Goal: Task Accomplishment & Management: Manage account settings

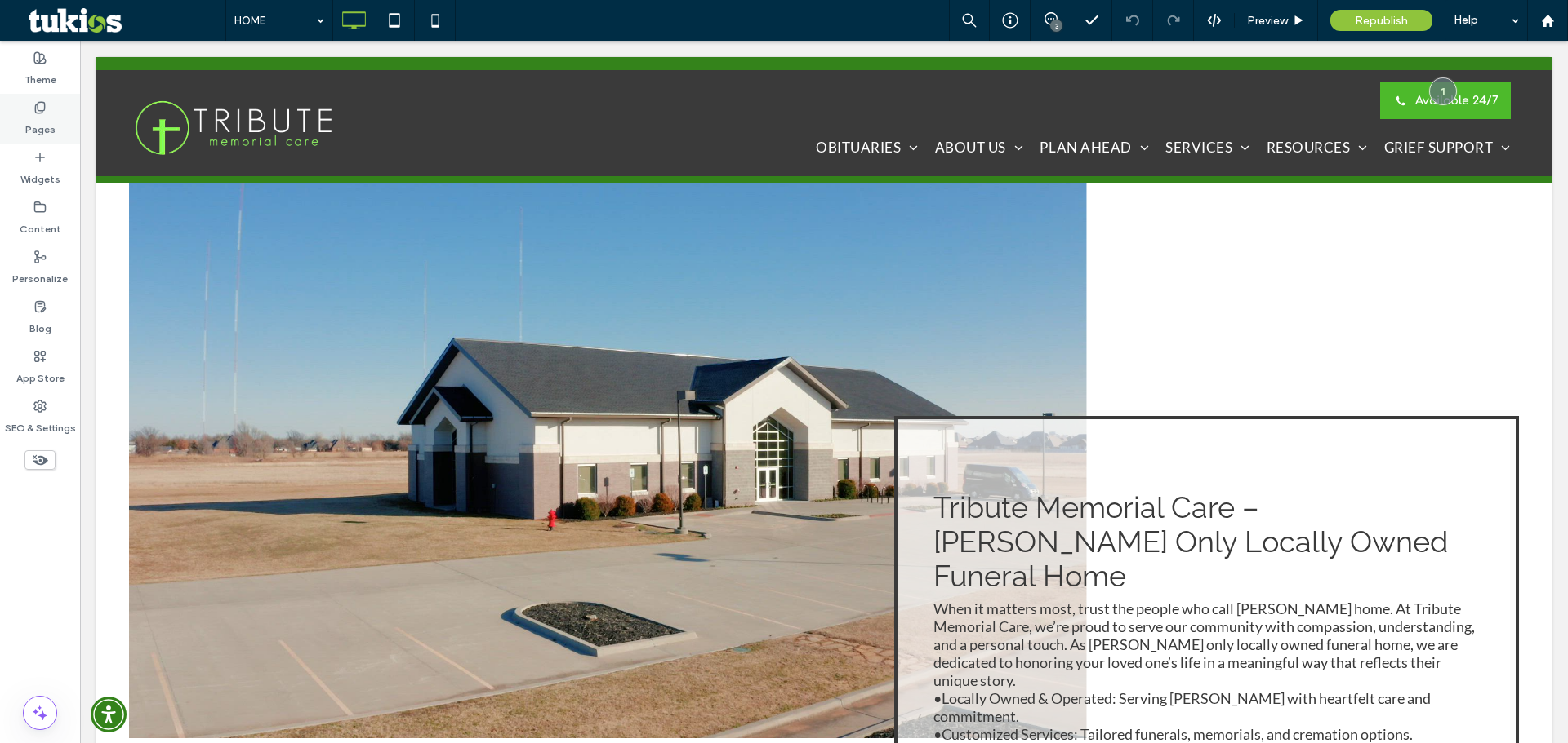
click at [44, 127] on label "Pages" at bounding box center [40, 126] width 31 height 23
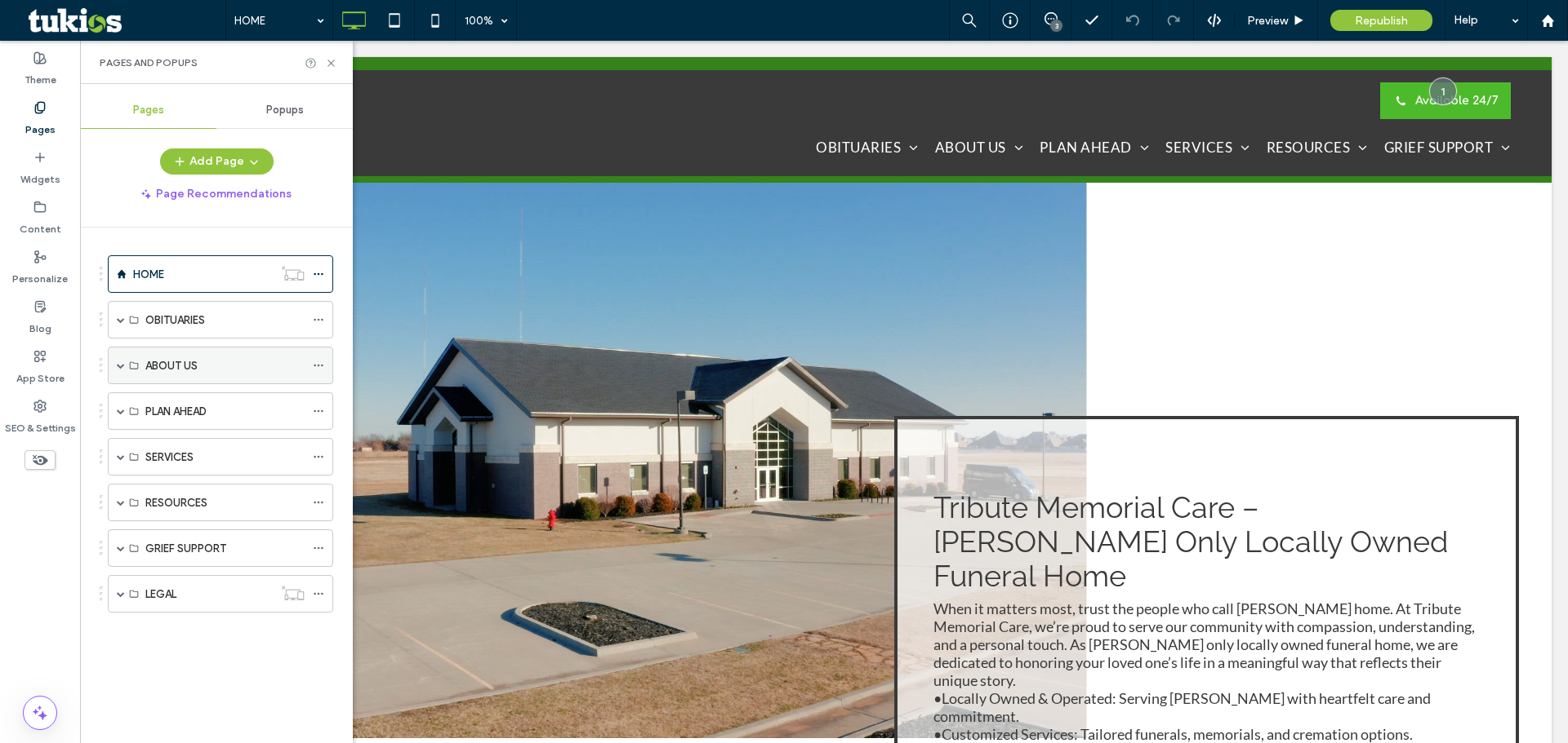
click at [122, 367] on span at bounding box center [121, 365] width 8 height 8
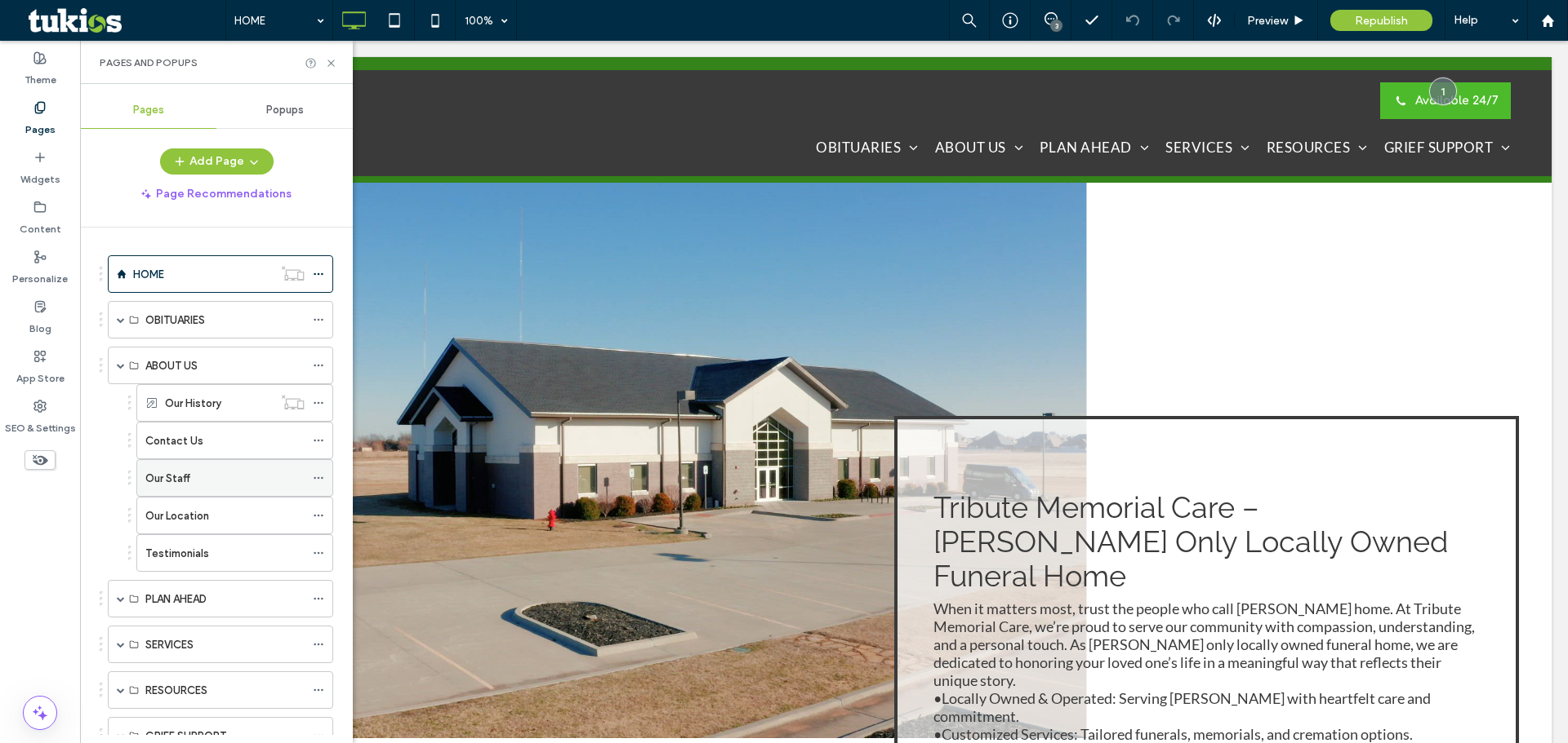
click at [197, 482] on div "Our Staff" at bounding box center [224, 478] width 159 height 17
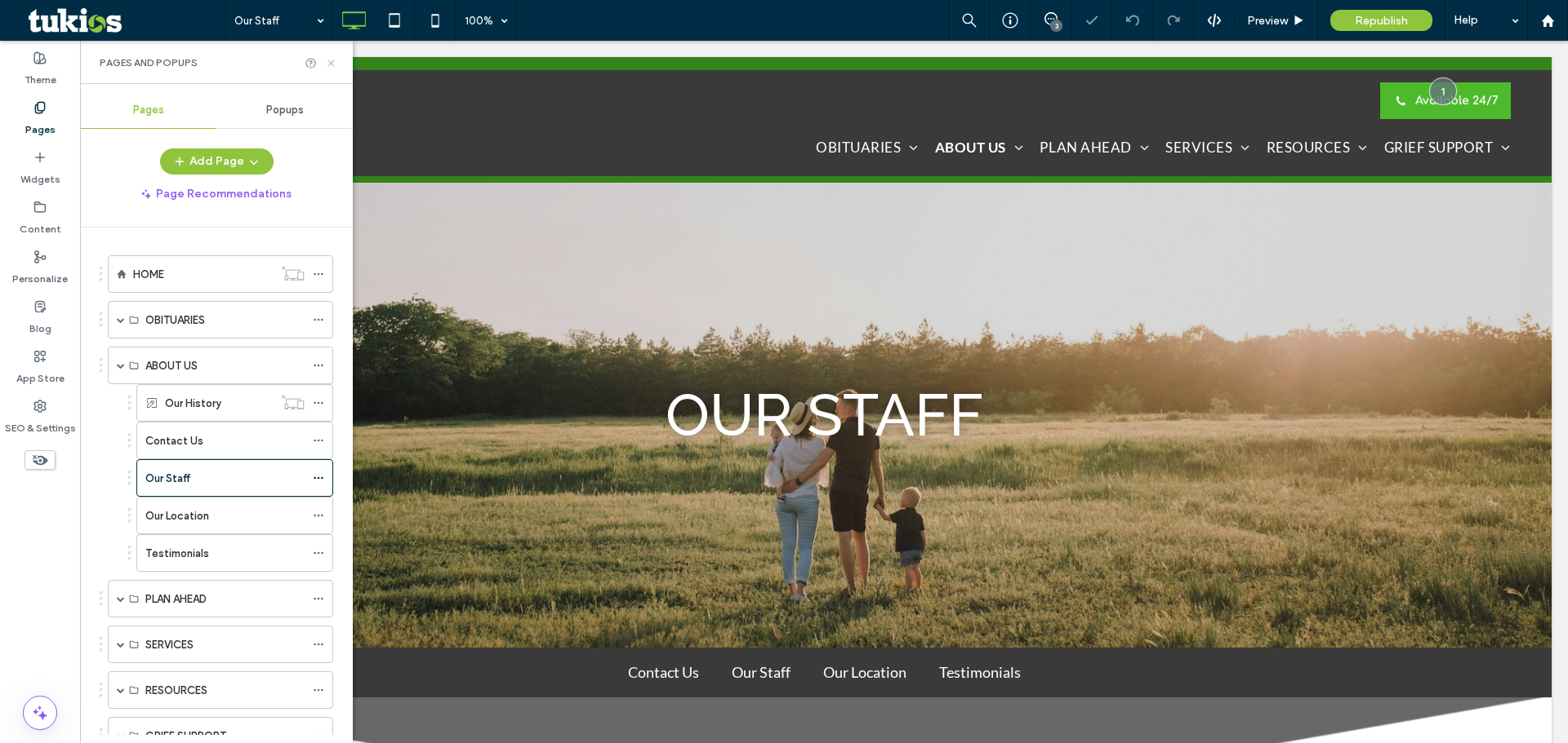
click at [331, 61] on icon at bounding box center [331, 63] width 12 height 12
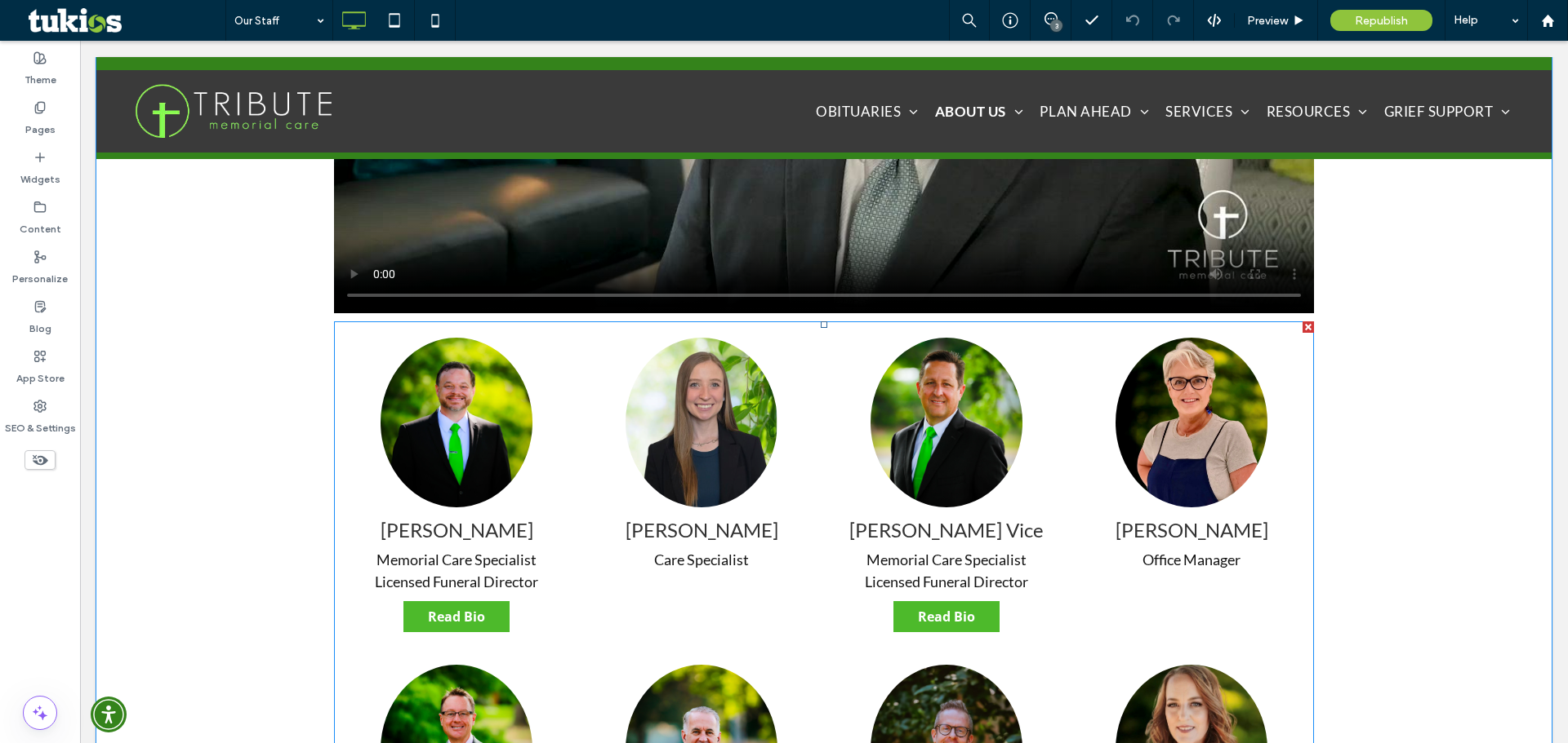
scroll to position [1224, 0]
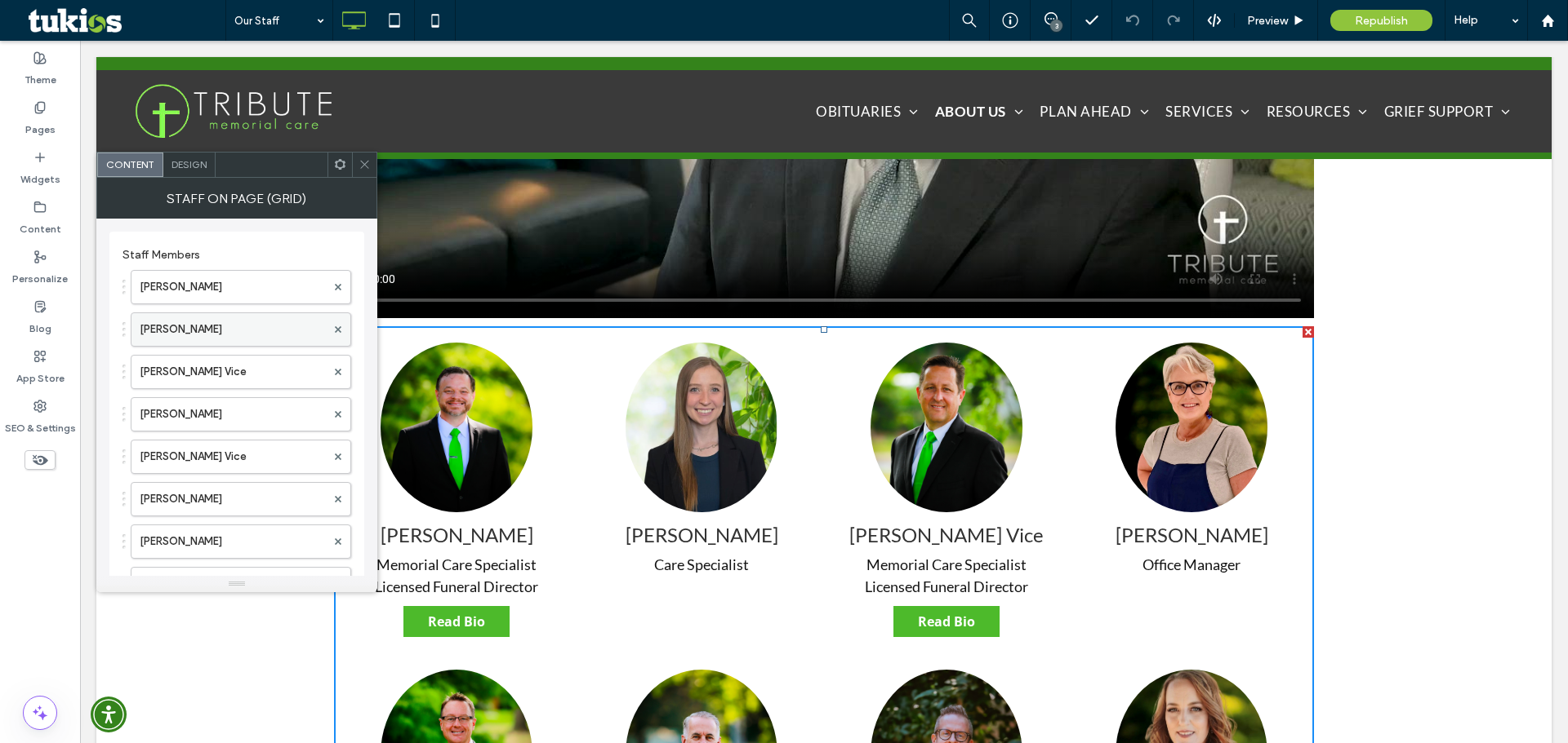
click at [195, 328] on label "[PERSON_NAME]" at bounding box center [232, 329] width 186 height 32
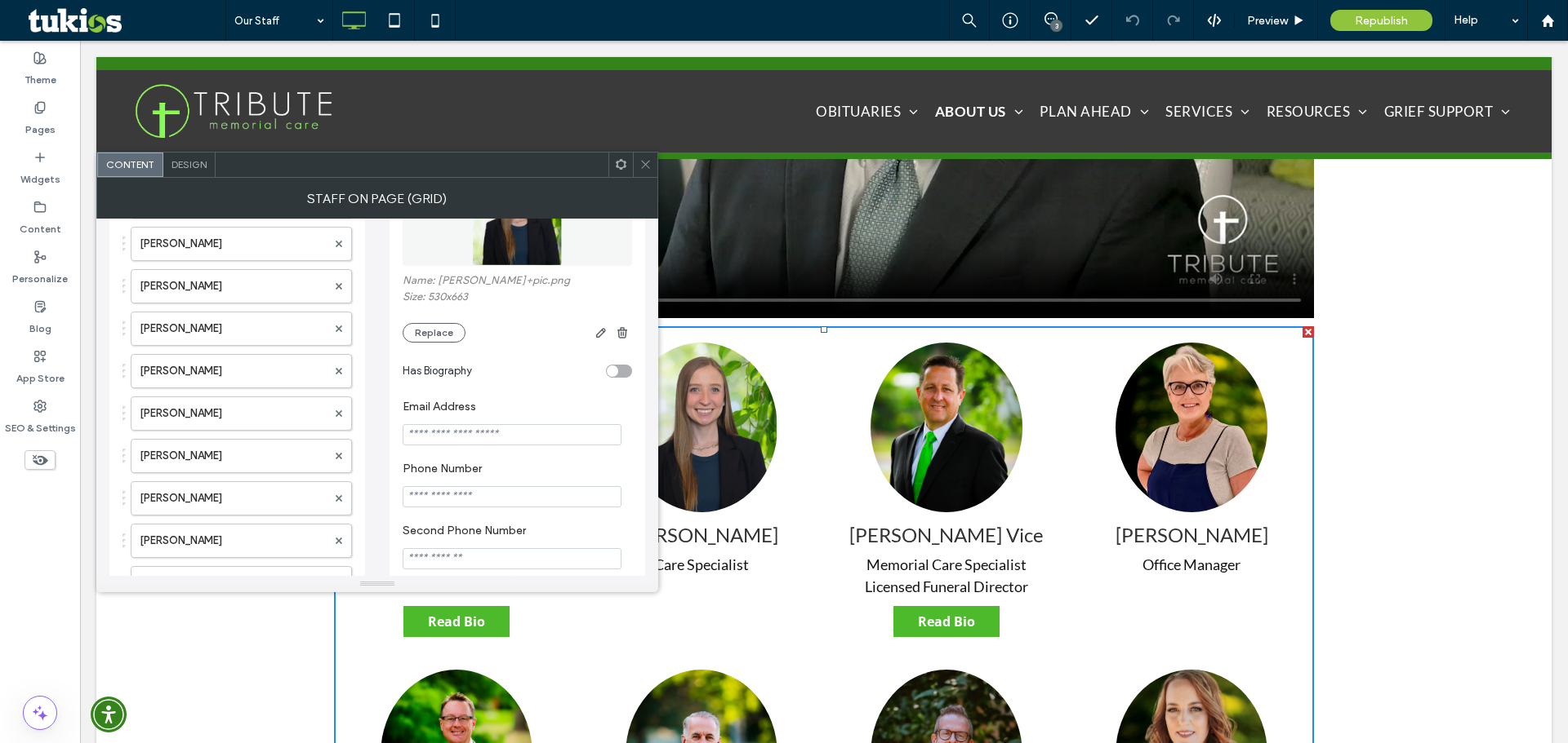
scroll to position [327, 0]
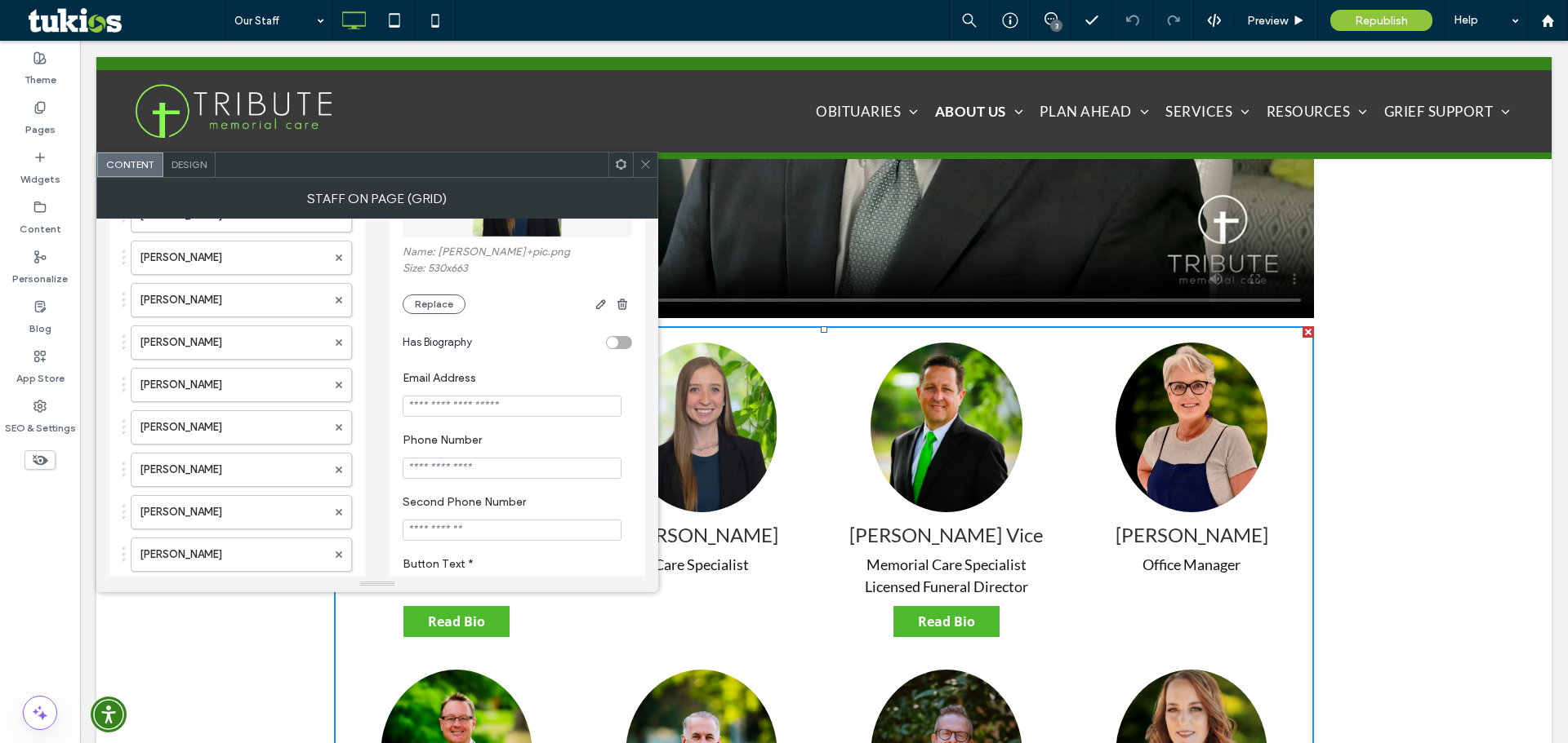
click at [623, 343] on div "toggle" at bounding box center [619, 342] width 26 height 13
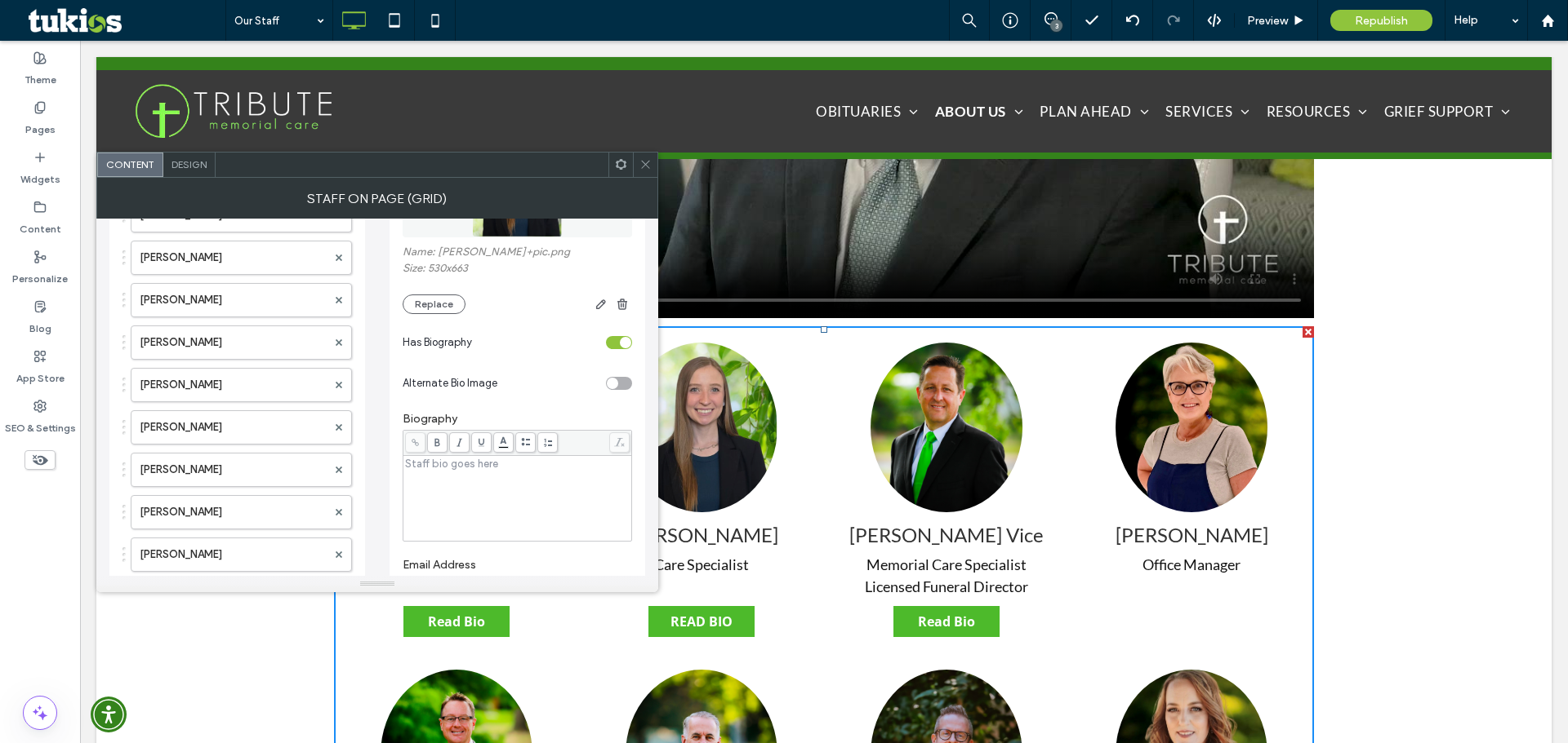
click at [535, 486] on div "Rich Text Editor" at bounding box center [518, 498] width 224 height 81
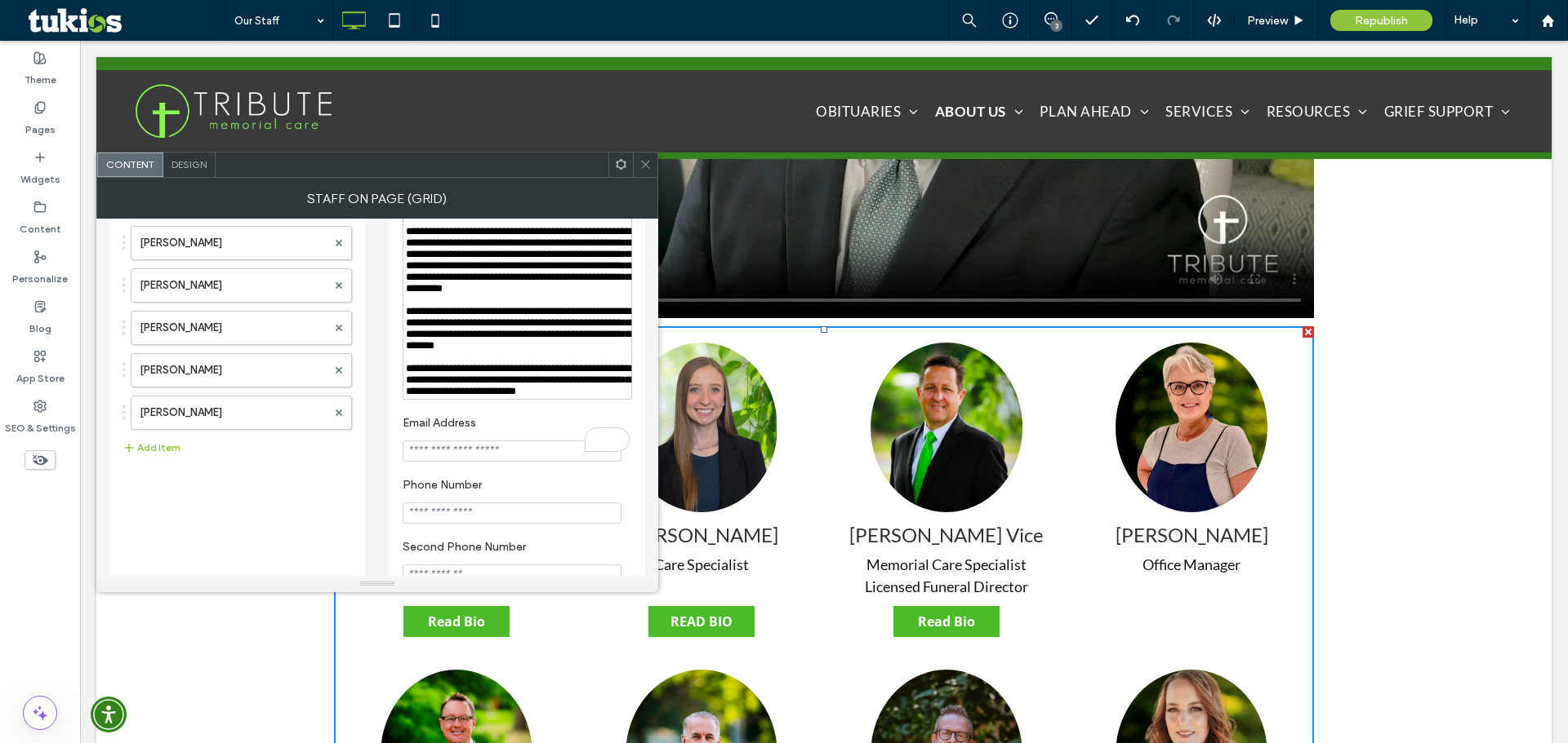
scroll to position [653, 0]
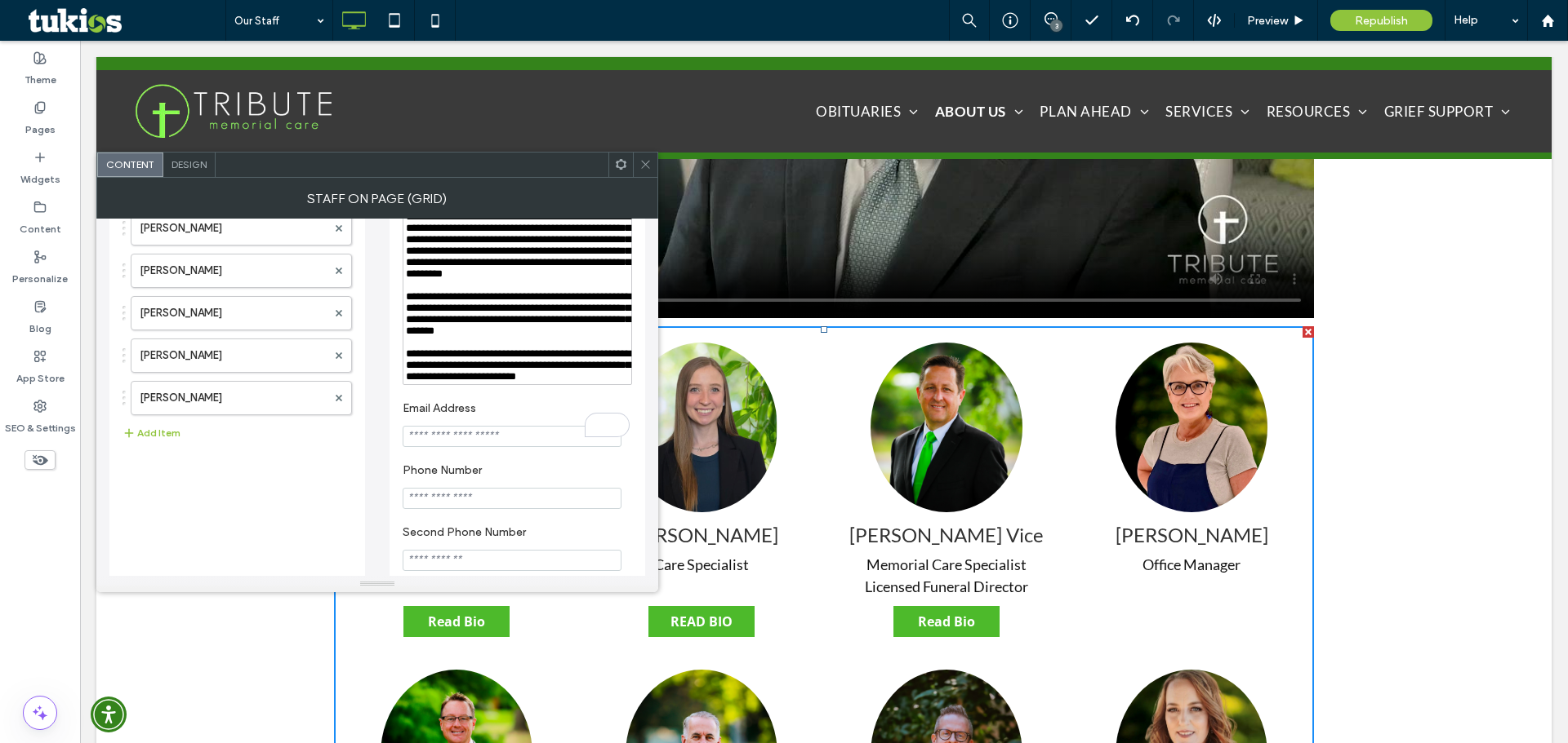
click at [546, 419] on label "Email Address" at bounding box center [514, 410] width 223 height 18
click at [649, 169] on icon at bounding box center [646, 164] width 12 height 12
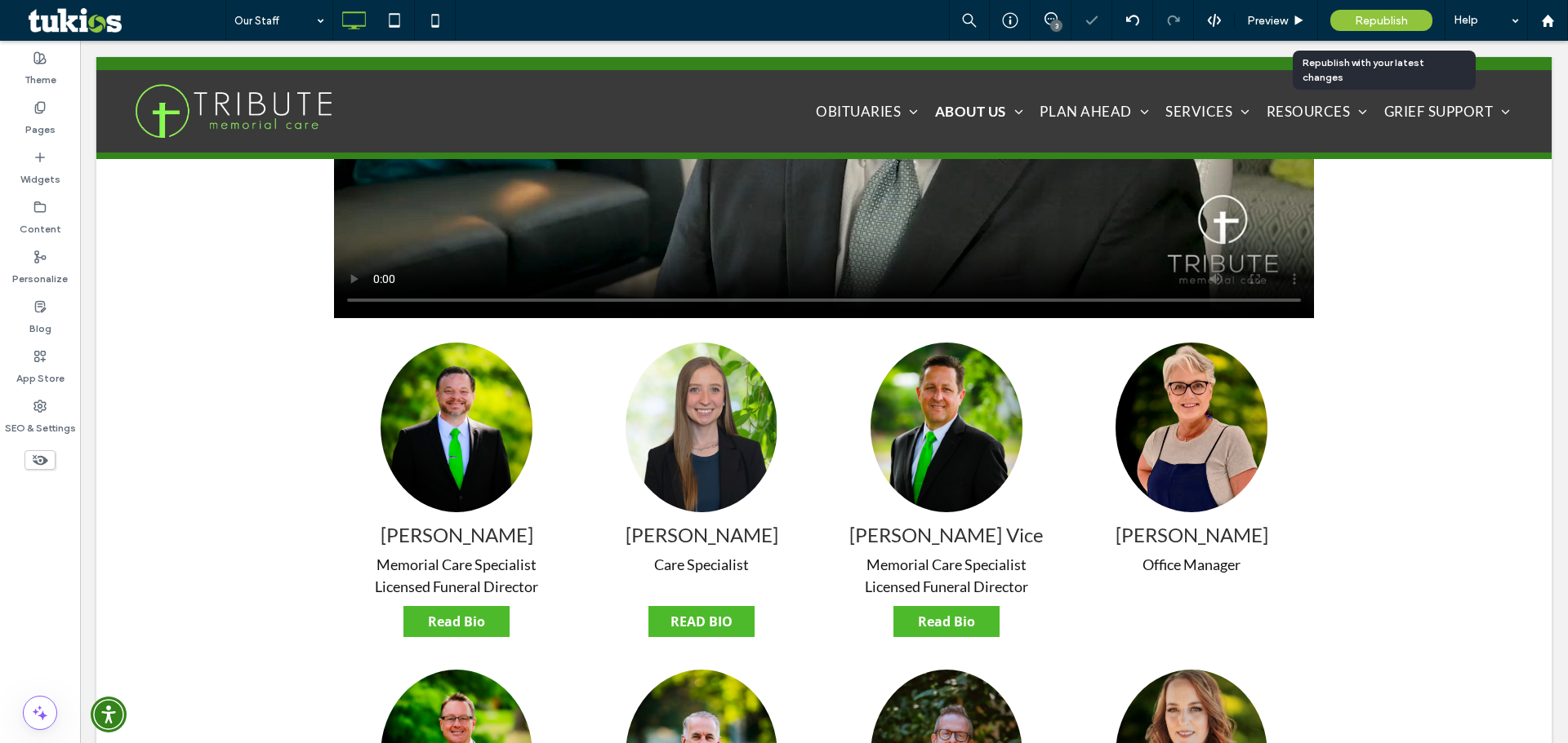
click at [1361, 14] on span "Republish" at bounding box center [1381, 21] width 53 height 14
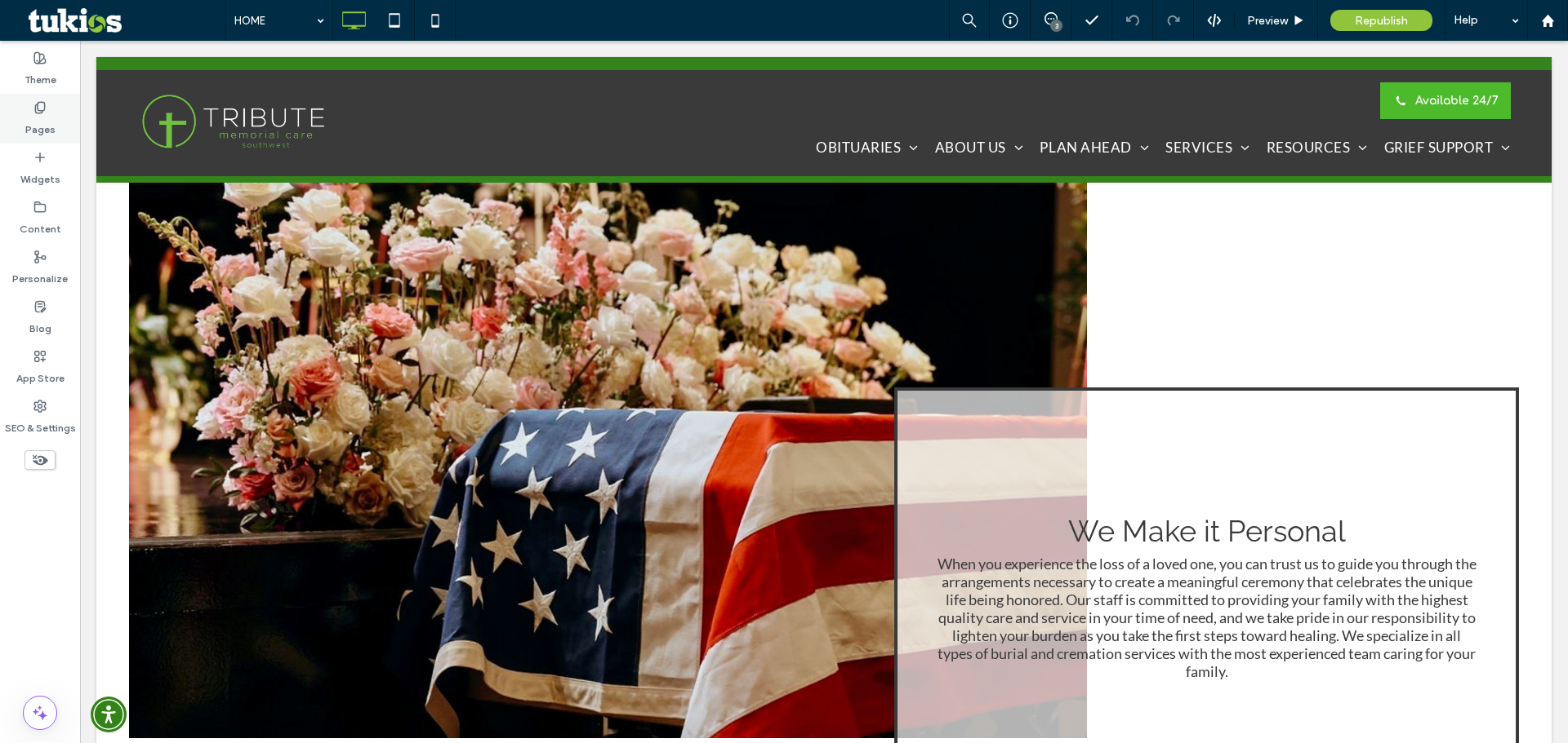
click at [22, 105] on div "Pages" at bounding box center [40, 118] width 80 height 50
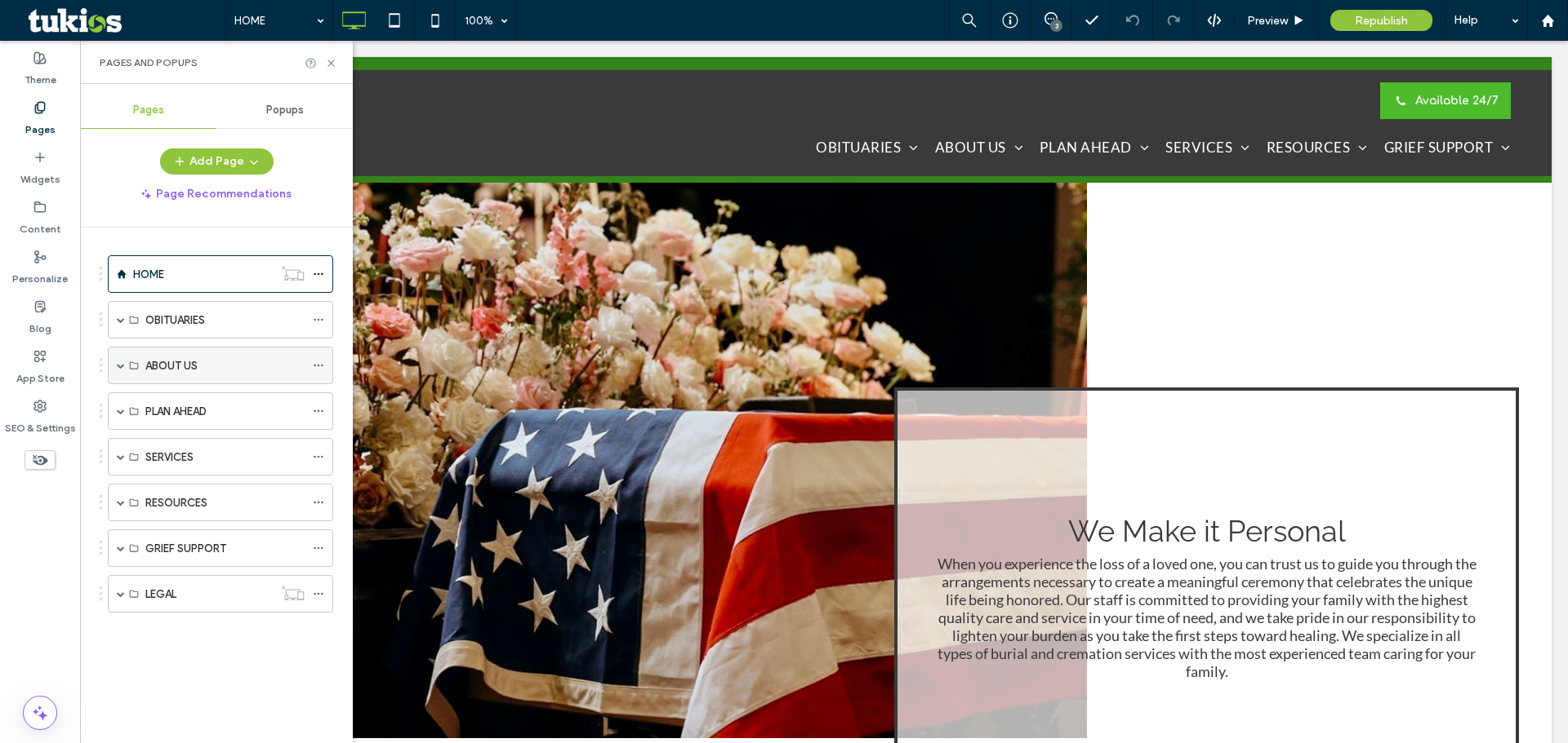
click at [121, 365] on span at bounding box center [121, 365] width 8 height 8
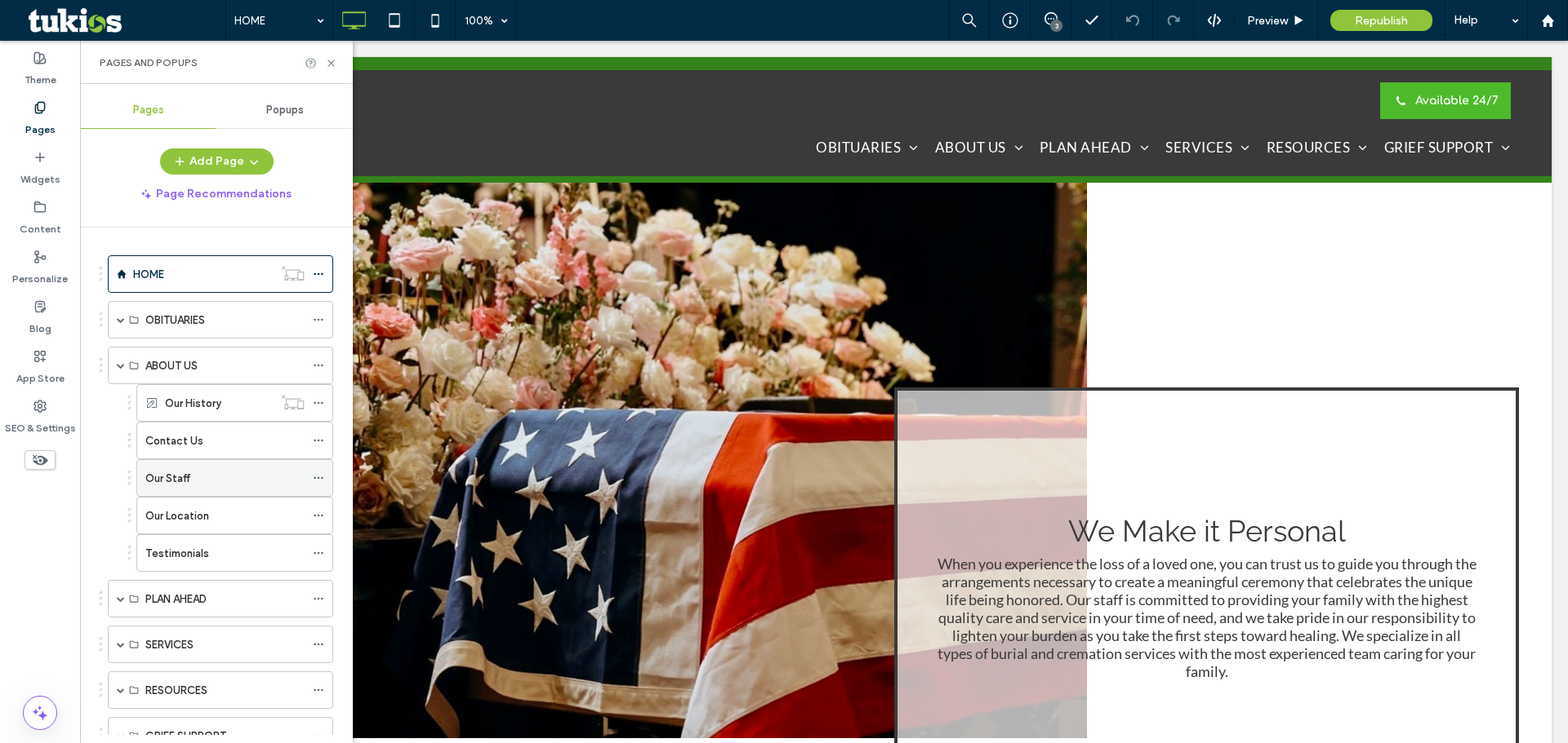
click at [170, 476] on label "Our Staff" at bounding box center [167, 478] width 45 height 29
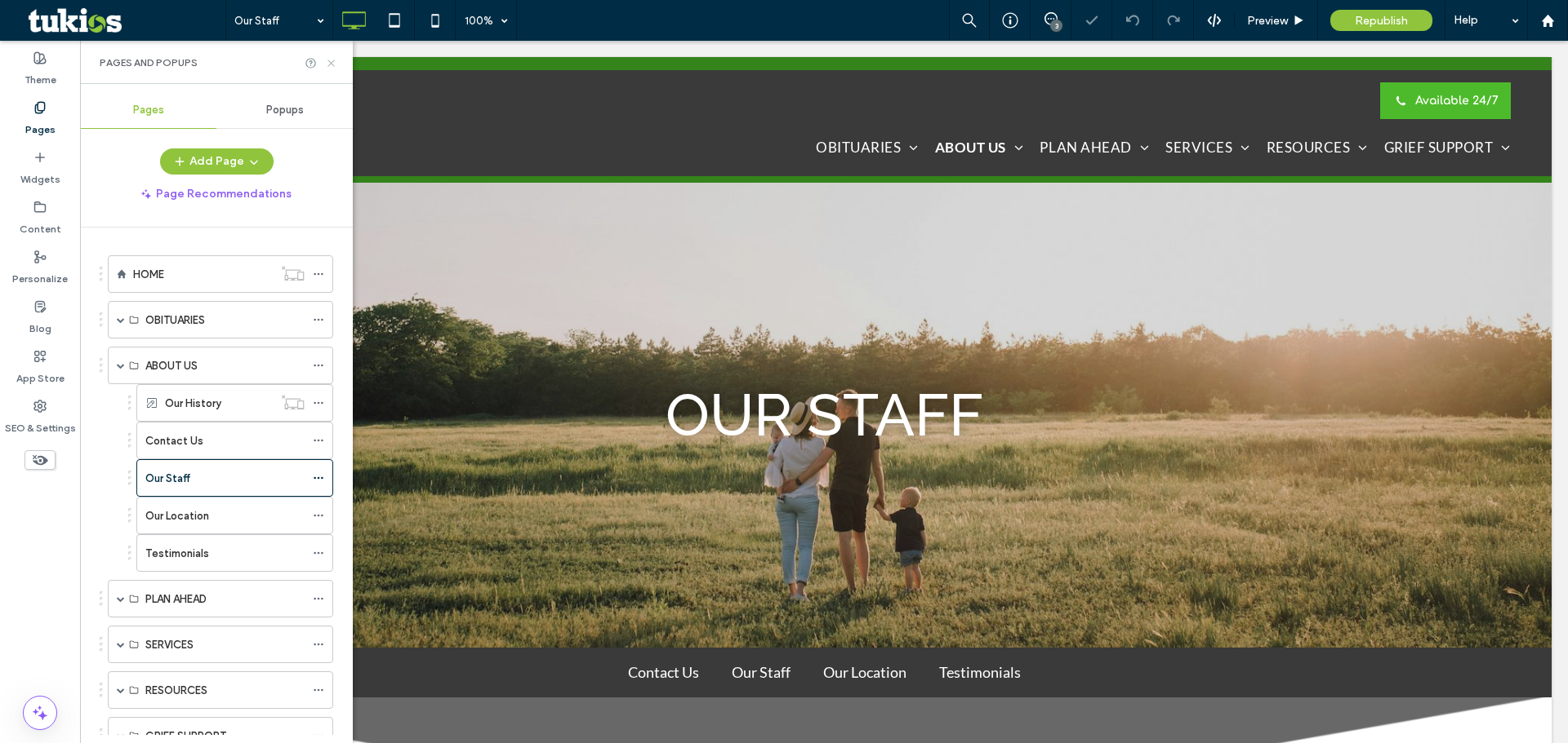
click at [334, 63] on icon at bounding box center [331, 63] width 12 height 12
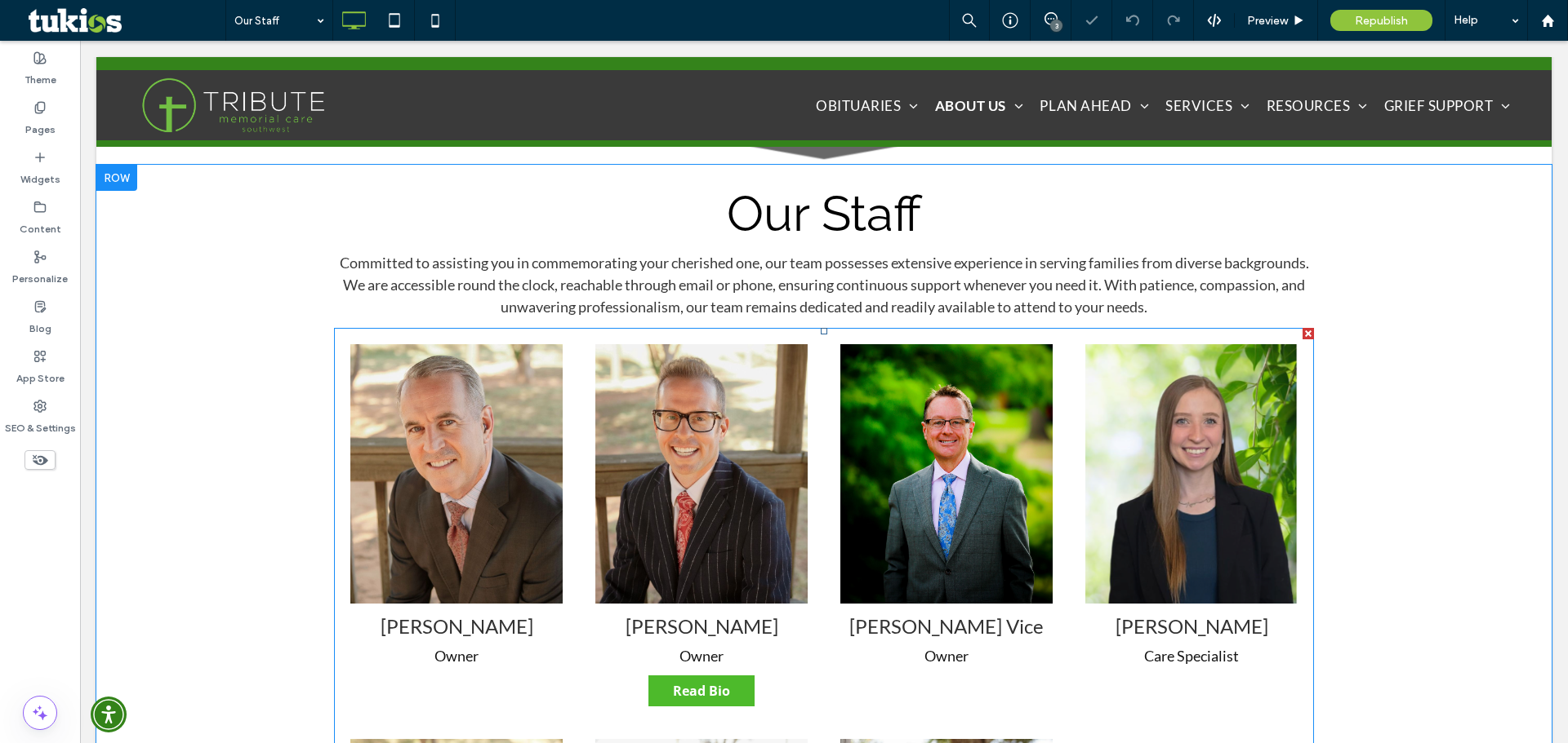
scroll to position [734, 0]
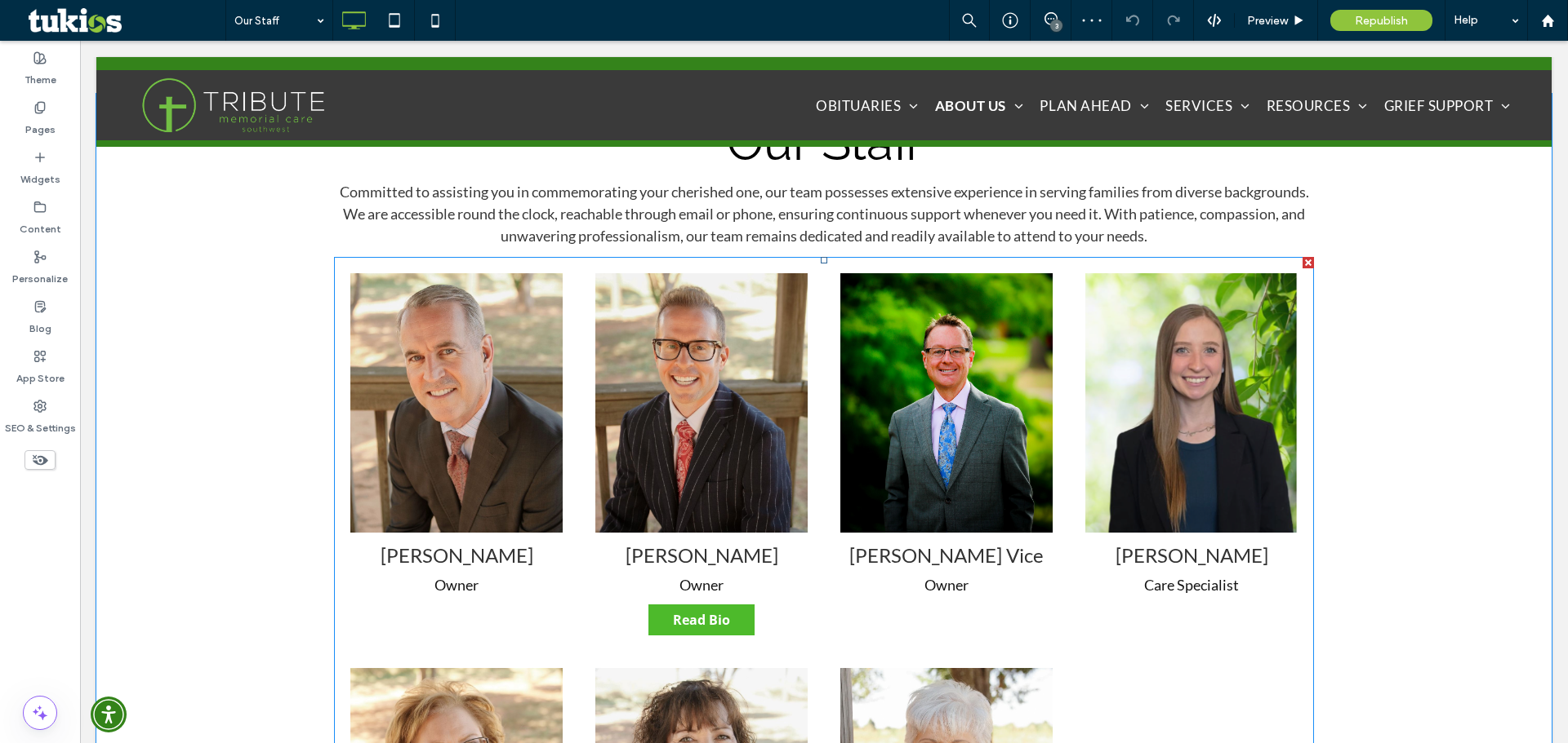
click at [1094, 444] on span at bounding box center [824, 636] width 980 height 759
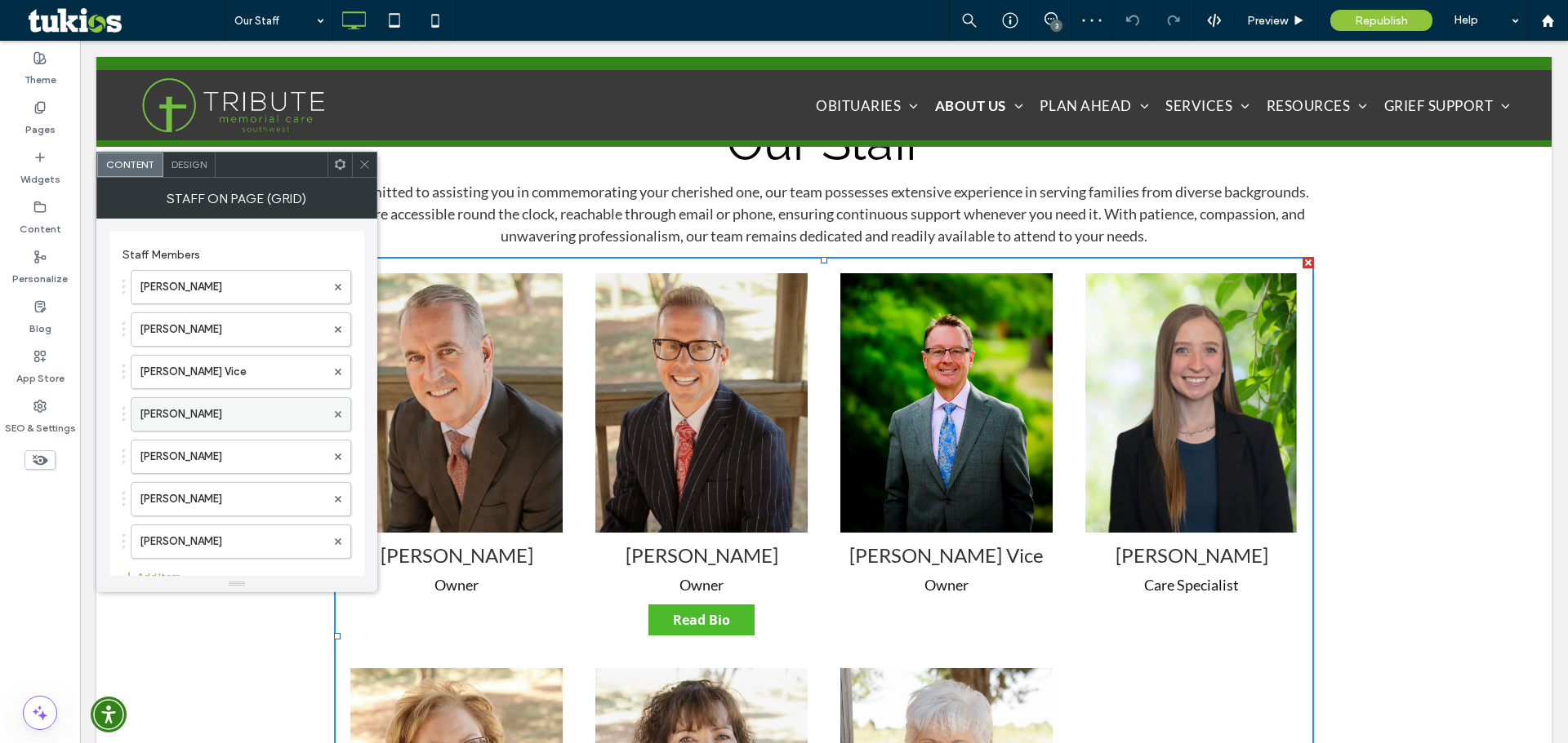
click at [185, 416] on label "[PERSON_NAME]" at bounding box center [232, 414] width 186 height 32
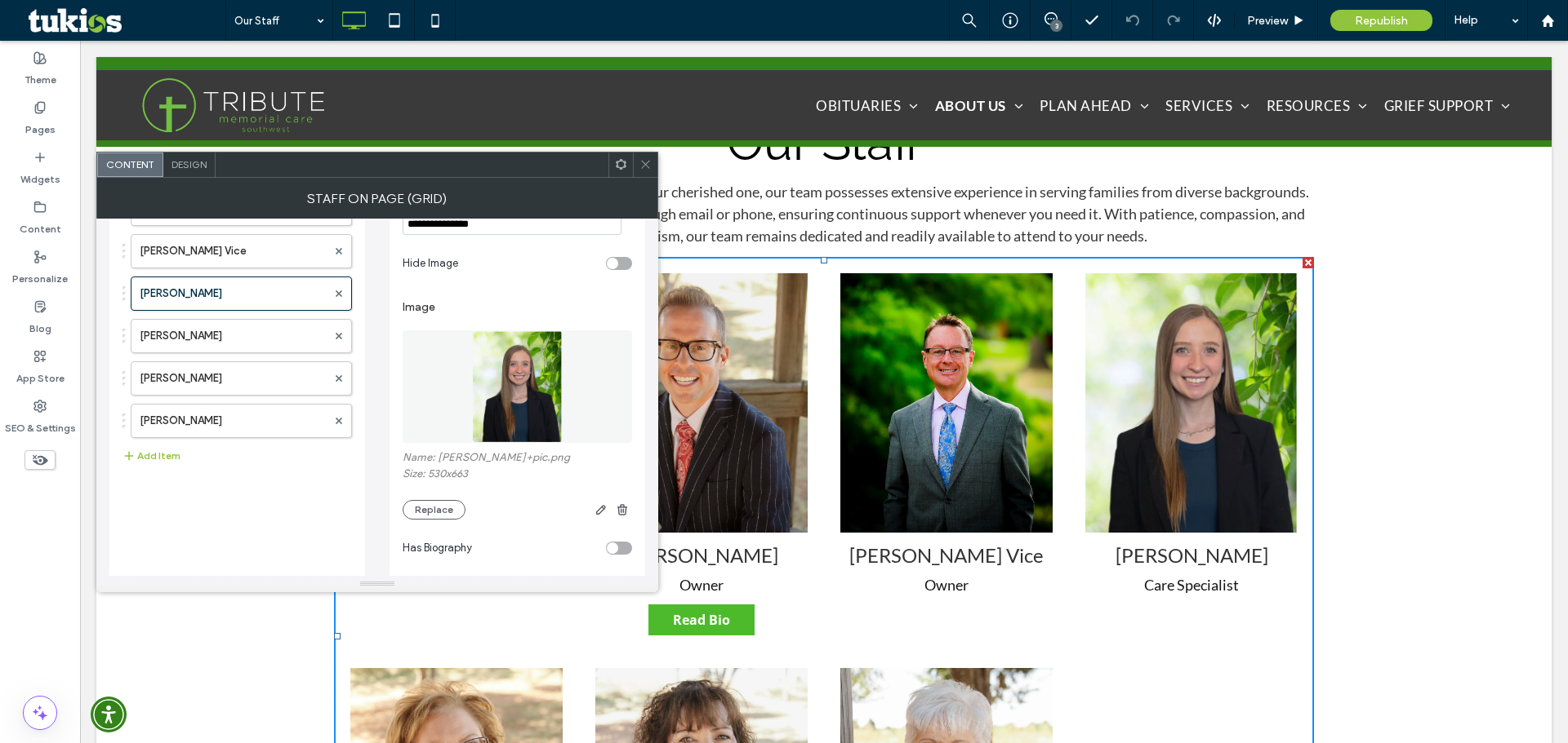
scroll to position [327, 0]
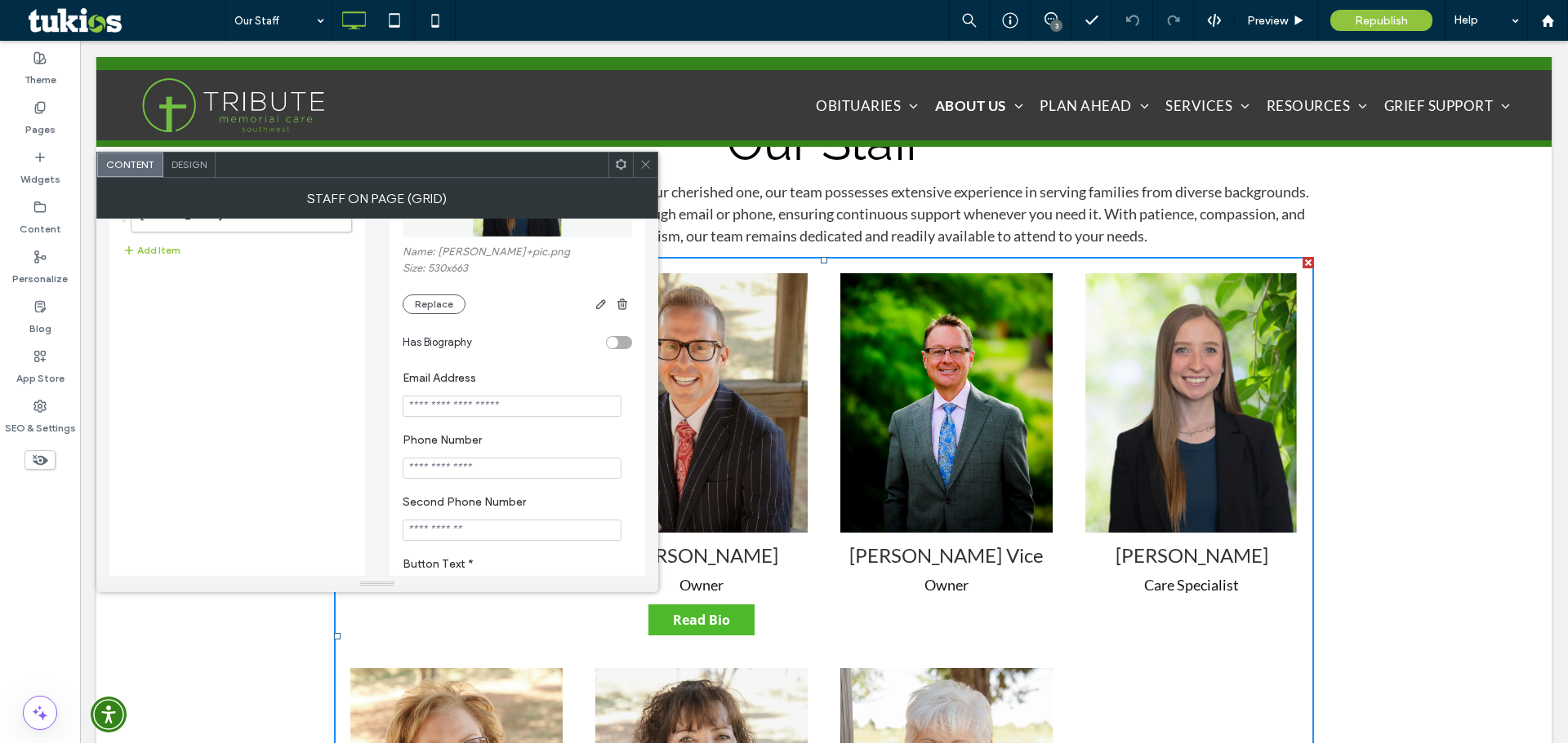
click at [606, 343] on div "toggle" at bounding box center [619, 342] width 26 height 13
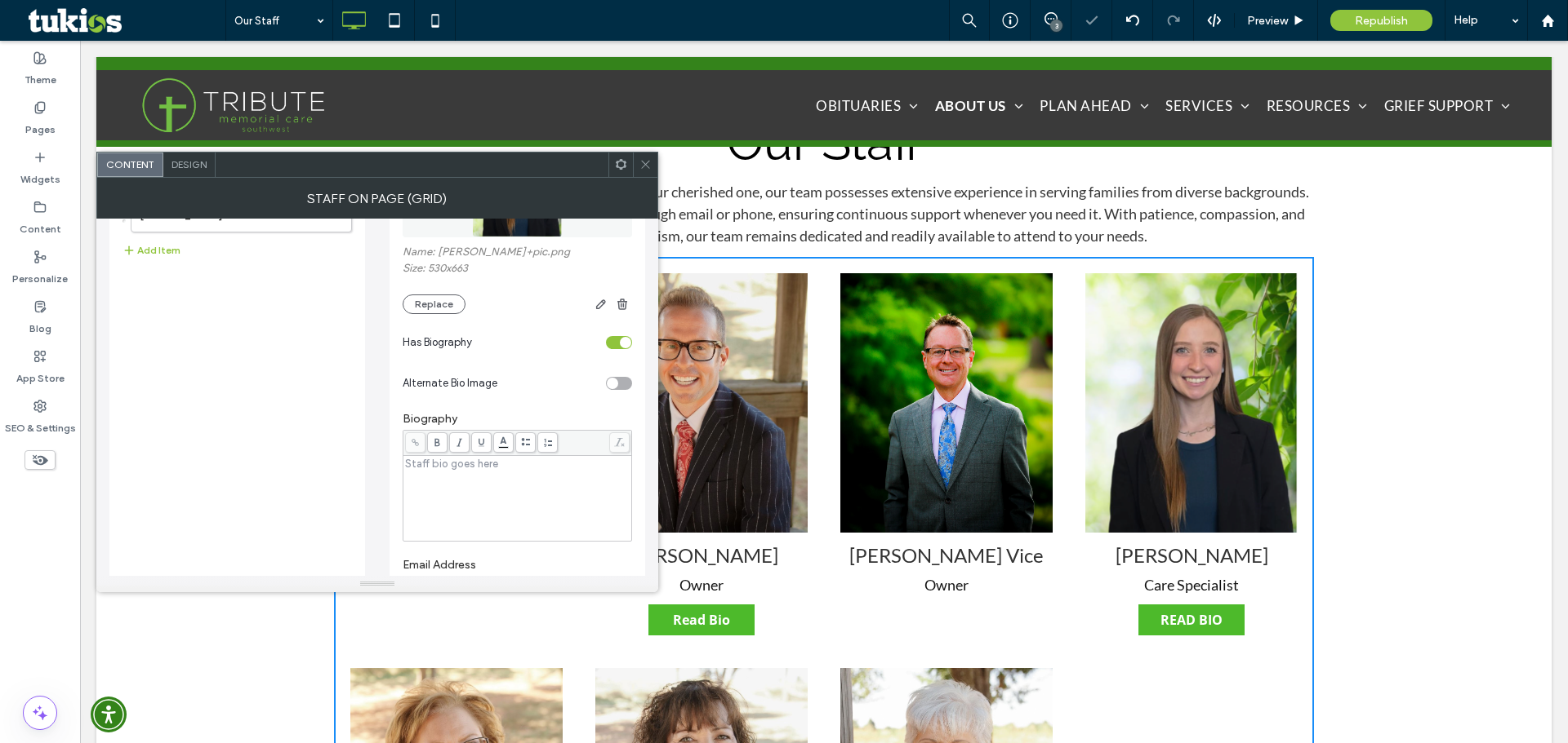
click at [479, 489] on div "Rich Text Editor" at bounding box center [518, 498] width 224 height 81
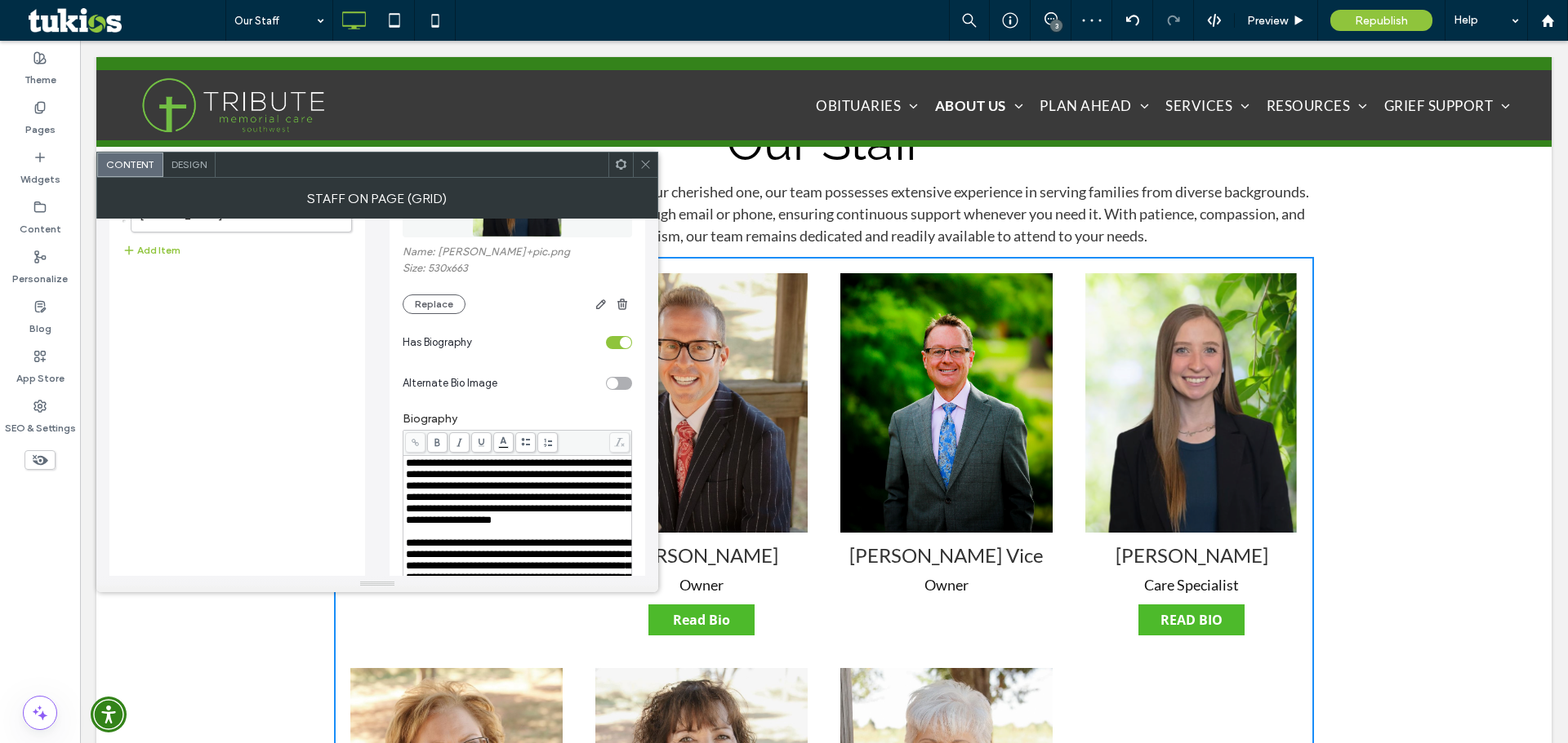
click at [543, 412] on div "**********" at bounding box center [517, 562] width 230 height 316
click at [648, 174] on span at bounding box center [646, 165] width 12 height 24
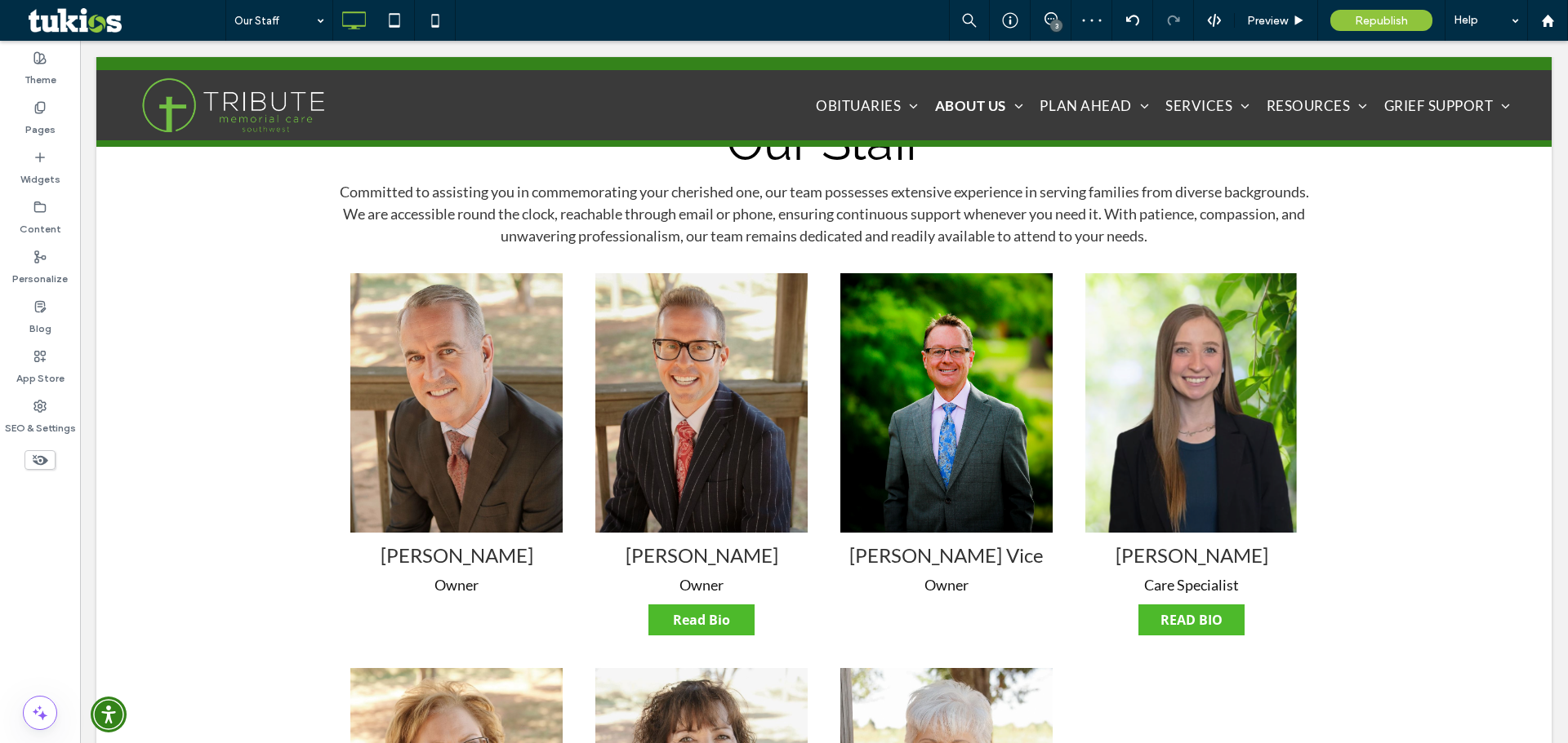
click at [1328, 21] on div "Republish" at bounding box center [1382, 20] width 128 height 41
click at [1331, 21] on div "Republish" at bounding box center [1381, 20] width 102 height 21
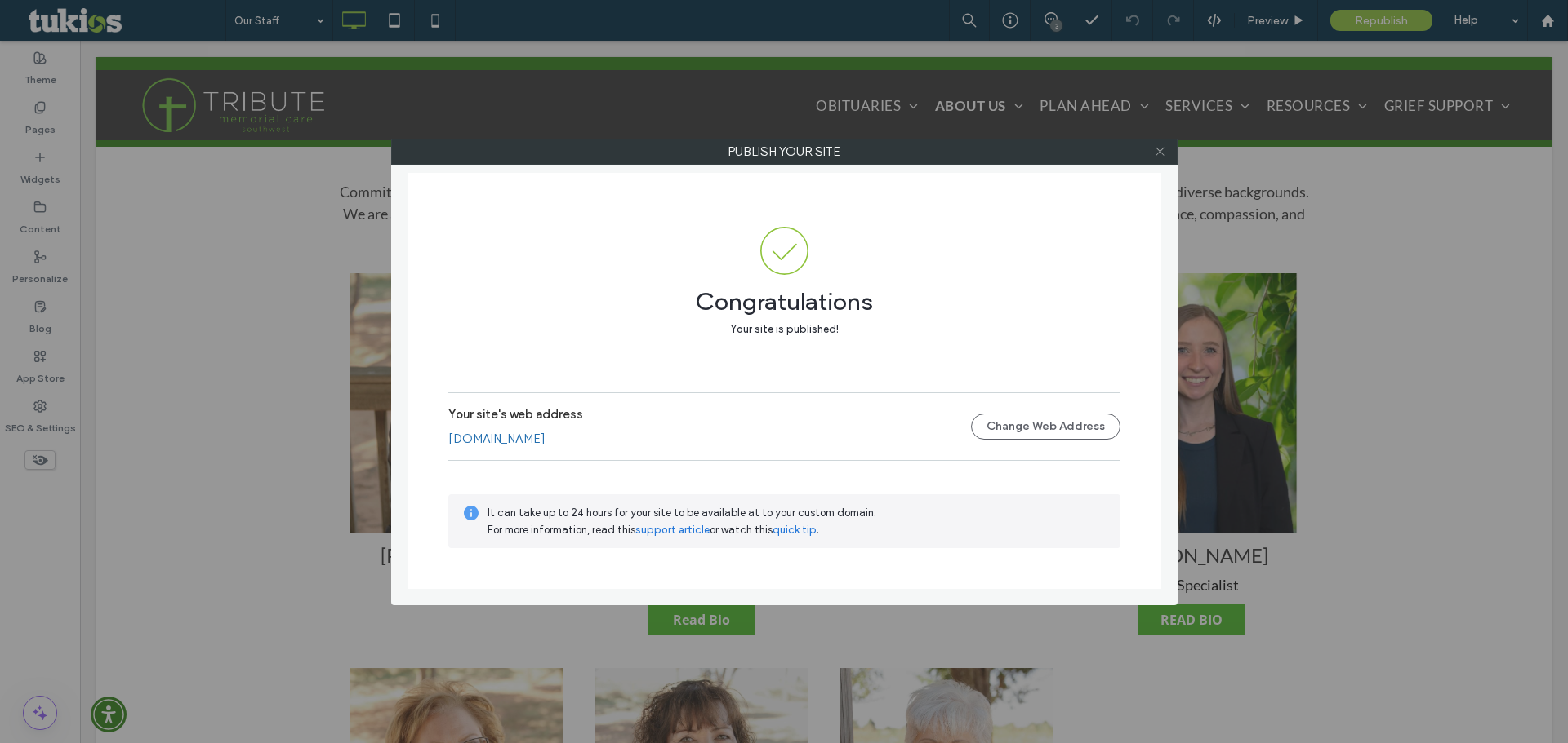
click at [1158, 157] on span at bounding box center [1160, 152] width 12 height 24
